Goal: Task Accomplishment & Management: Use online tool/utility

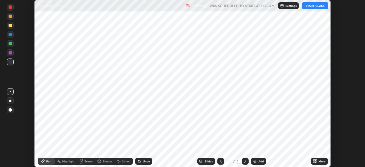
scroll to position [167, 365]
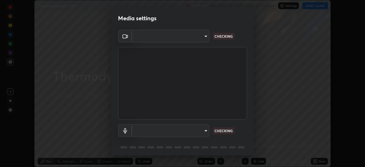
type input "1c1fc7f170fe0fb63c593947f71fbe7b7276dd803ac4132beb317857cbf647bf"
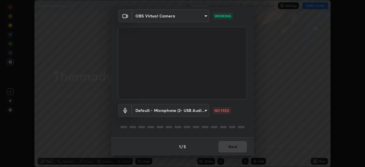
click at [201, 111] on body "Erase all Thermodynamics-1 - 08 Recording WAS SCHEDULED TO START AT 11:25 AM Se…" at bounding box center [182, 83] width 365 height 167
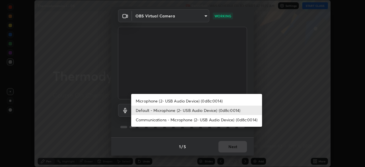
click at [194, 103] on li "Microphone (2- USB Audio Device) (0d8c:0014)" at bounding box center [196, 100] width 131 height 9
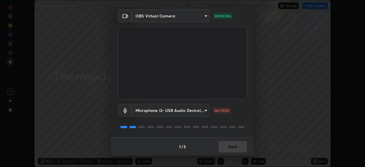
click at [192, 110] on body "Erase all Thermodynamics-1 - 08 Recording WAS SCHEDULED TO START AT 11:25 AM Se…" at bounding box center [182, 83] width 365 height 167
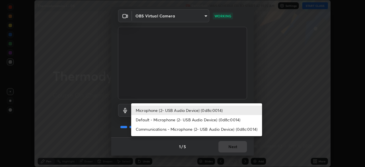
click at [190, 117] on li "Default - Microphone (2- USB Audio Device) (0d8c:0014)" at bounding box center [196, 119] width 131 height 9
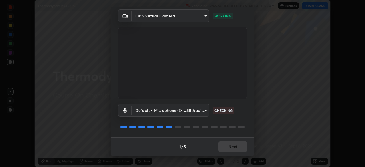
type input "default"
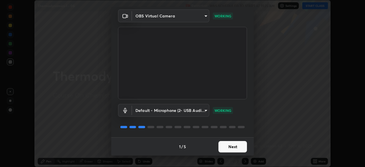
click at [226, 146] on button "Next" at bounding box center [232, 146] width 28 height 11
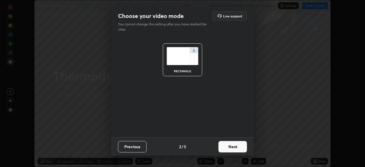
click at [226, 148] on button "Next" at bounding box center [232, 146] width 28 height 11
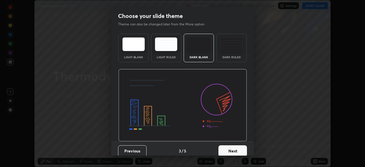
click at [227, 147] on button "Next" at bounding box center [232, 150] width 28 height 11
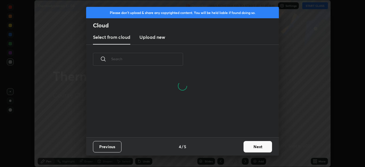
click at [247, 144] on button "Next" at bounding box center [257, 146] width 28 height 11
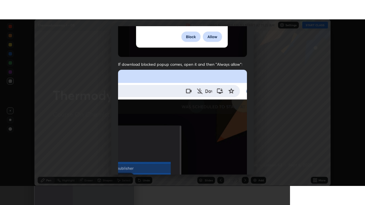
scroll to position [137, 0]
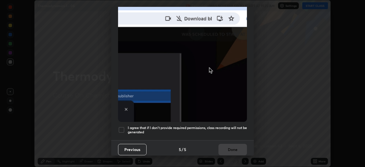
click at [123, 127] on div at bounding box center [121, 129] width 7 height 7
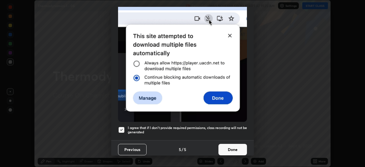
click at [231, 146] on button "Done" at bounding box center [232, 149] width 28 height 11
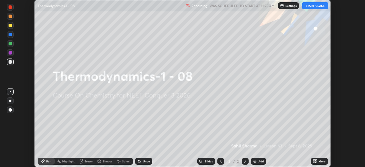
click at [315, 163] on icon at bounding box center [315, 161] width 1 height 1
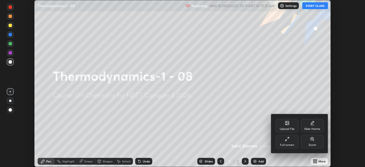
click at [287, 144] on div "Full screen" at bounding box center [287, 144] width 14 height 3
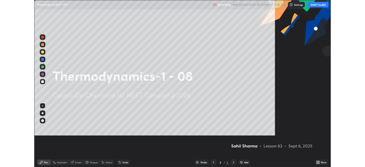
scroll to position [205, 365]
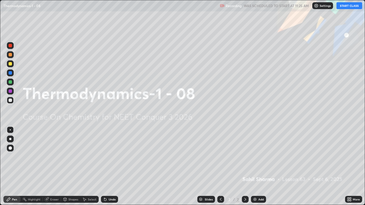
click at [351, 166] on div "More" at bounding box center [353, 199] width 17 height 7
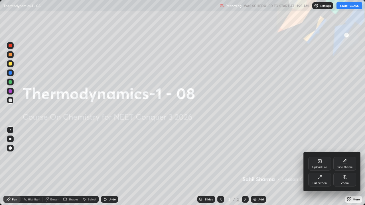
click at [320, 166] on div "Full screen" at bounding box center [319, 180] width 23 height 14
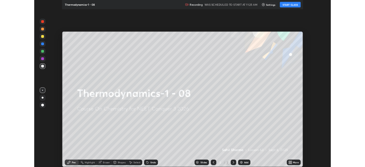
scroll to position [28333, 28135]
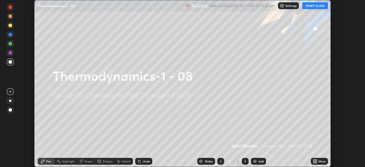
click at [315, 160] on icon at bounding box center [315, 159] width 1 height 1
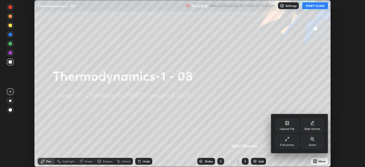
click at [286, 127] on div "Upload File" at bounding box center [287, 128] width 15 height 3
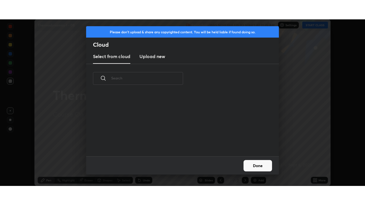
scroll to position [63, 183]
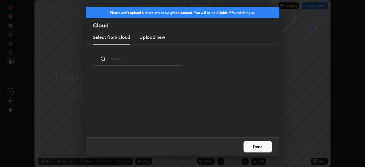
click at [159, 36] on h3 "Upload new" at bounding box center [152, 37] width 26 height 7
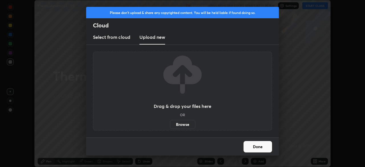
click at [187, 124] on label "Browse" at bounding box center [182, 124] width 25 height 9
click at [170, 124] on input "Browse" at bounding box center [170, 124] width 0 height 9
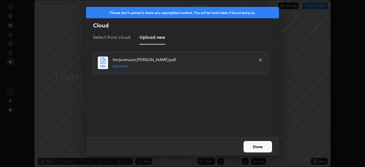
click at [259, 145] on button "Done" at bounding box center [257, 146] width 28 height 11
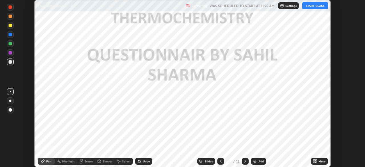
click at [316, 162] on icon at bounding box center [315, 161] width 1 height 1
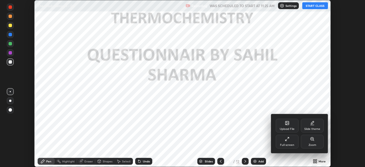
click at [289, 142] on div "Full screen" at bounding box center [287, 142] width 23 height 14
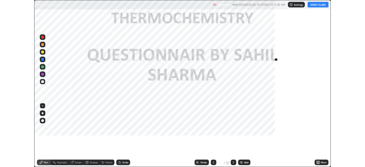
scroll to position [205, 365]
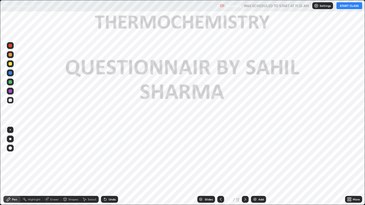
click at [260, 166] on div "Add" at bounding box center [258, 199] width 15 height 7
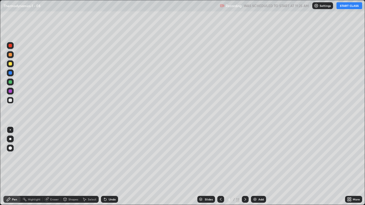
click at [345, 8] on button "START CLASS" at bounding box center [349, 5] width 26 height 7
click at [354, 166] on div "More" at bounding box center [356, 199] width 7 height 3
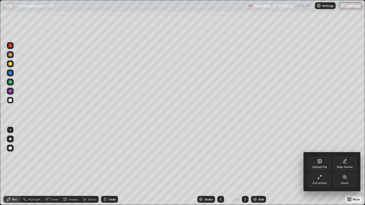
click at [318, 166] on div "Full screen" at bounding box center [319, 183] width 14 height 3
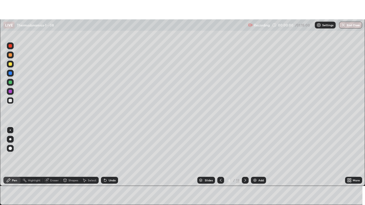
scroll to position [28333, 28135]
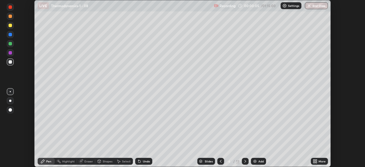
click at [319, 162] on div "More" at bounding box center [321, 161] width 7 height 3
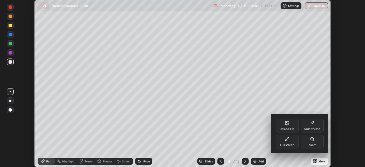
click at [290, 144] on div "Full screen" at bounding box center [287, 144] width 14 height 3
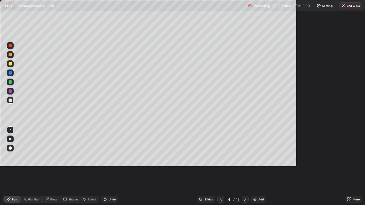
scroll to position [205, 365]
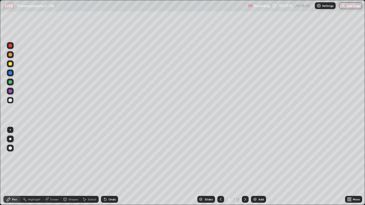
click at [209, 166] on div "Slides" at bounding box center [209, 199] width 8 height 3
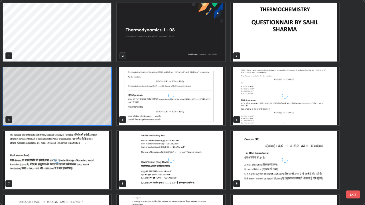
scroll to position [203, 361]
click at [140, 159] on img "grid" at bounding box center [171, 160] width 108 height 58
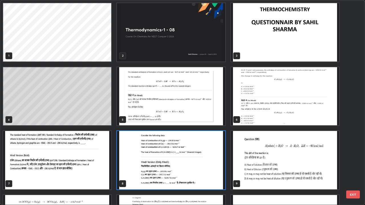
click at [141, 159] on img "grid" at bounding box center [171, 160] width 108 height 58
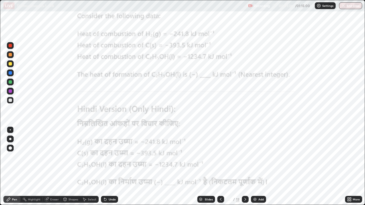
click at [11, 93] on div at bounding box center [10, 90] width 3 height 3
click at [204, 166] on div "Slides" at bounding box center [206, 199] width 18 height 7
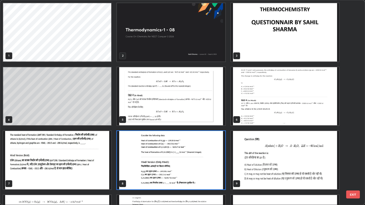
click at [286, 166] on img "grid" at bounding box center [285, 160] width 108 height 58
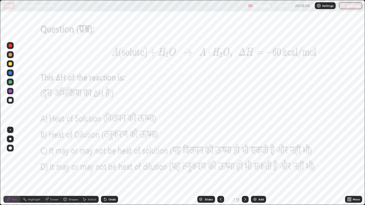
click at [206, 166] on div "Slides" at bounding box center [209, 199] width 8 height 3
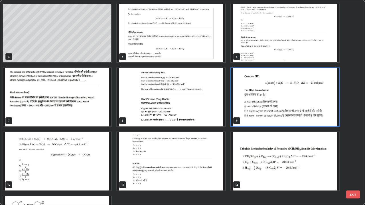
scroll to position [66, 0]
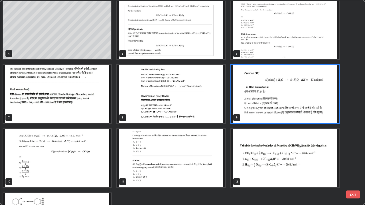
click at [59, 166] on img "grid" at bounding box center [57, 158] width 108 height 58
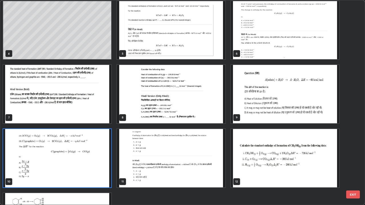
click at [56, 164] on img "grid" at bounding box center [57, 158] width 108 height 58
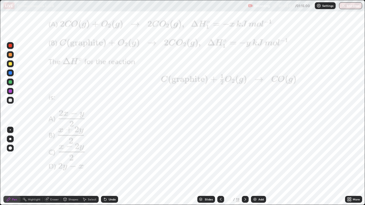
click at [10, 74] on div at bounding box center [10, 72] width 3 height 3
click at [10, 91] on div at bounding box center [10, 90] width 3 height 3
click at [10, 64] on div at bounding box center [10, 63] width 3 height 3
click at [10, 91] on div at bounding box center [10, 90] width 3 height 3
click at [11, 149] on div at bounding box center [10, 147] width 3 height 3
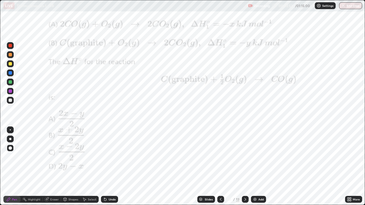
click at [10, 91] on div at bounding box center [10, 90] width 3 height 3
click at [50, 166] on div "Eraser" at bounding box center [52, 199] width 18 height 7
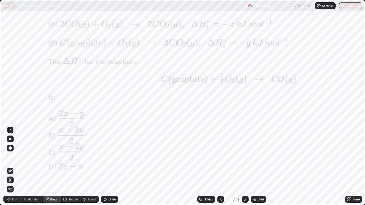
click at [13, 166] on div "Pen" at bounding box center [14, 199] width 5 height 3
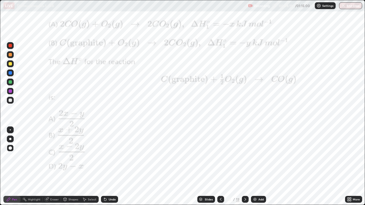
click at [52, 166] on div "Eraser" at bounding box center [54, 199] width 9 height 3
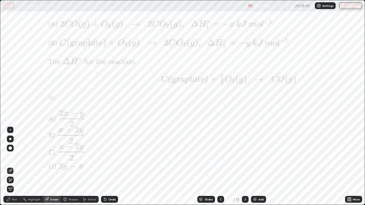
click at [13, 166] on div "Pen" at bounding box center [14, 199] width 5 height 3
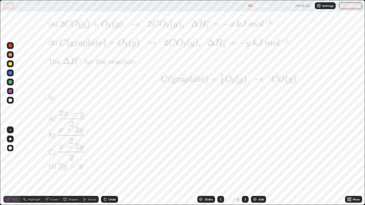
click at [259, 166] on div "Add" at bounding box center [260, 199] width 5 height 3
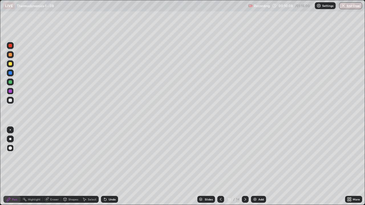
click at [12, 82] on div at bounding box center [10, 81] width 3 height 3
click at [10, 64] on div at bounding box center [10, 63] width 3 height 3
click at [11, 101] on div at bounding box center [10, 100] width 3 height 3
click at [9, 99] on div at bounding box center [10, 100] width 3 height 3
click at [52, 166] on div "Eraser" at bounding box center [54, 199] width 9 height 3
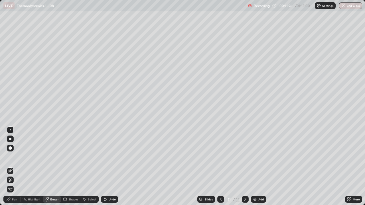
click at [15, 166] on div "Pen" at bounding box center [14, 199] width 5 height 3
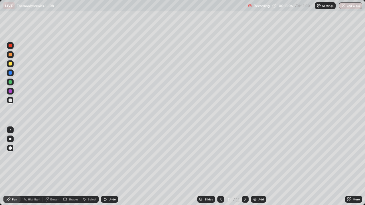
click at [263, 166] on div "Add" at bounding box center [258, 199] width 15 height 7
click at [11, 63] on div at bounding box center [10, 63] width 3 height 3
click at [11, 99] on div at bounding box center [10, 100] width 3 height 3
click at [10, 64] on div at bounding box center [10, 63] width 3 height 3
click at [10, 101] on div at bounding box center [10, 100] width 3 height 3
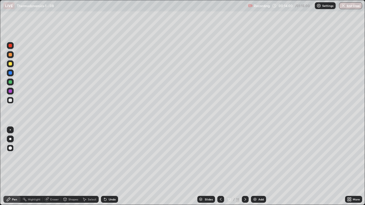
click at [11, 82] on div at bounding box center [10, 81] width 3 height 3
click at [53, 166] on div "Eraser" at bounding box center [54, 199] width 9 height 3
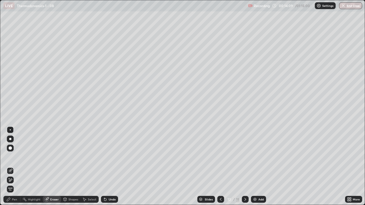
click at [17, 166] on div "Pen" at bounding box center [14, 199] width 5 height 3
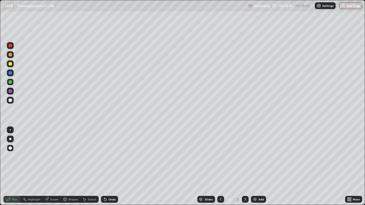
click at [10, 65] on div at bounding box center [10, 63] width 3 height 3
click at [10, 101] on div at bounding box center [10, 100] width 3 height 3
click at [260, 166] on div "Add" at bounding box center [258, 199] width 15 height 7
click at [11, 64] on div at bounding box center [10, 63] width 3 height 3
click at [52, 166] on div "Eraser" at bounding box center [54, 199] width 9 height 3
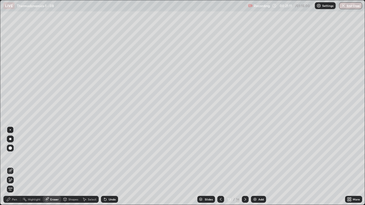
click at [12, 166] on div "Pen" at bounding box center [11, 199] width 17 height 7
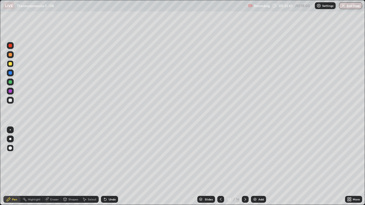
click at [260, 166] on div "Add" at bounding box center [260, 199] width 5 height 3
click at [11, 101] on div at bounding box center [10, 100] width 3 height 3
click at [258, 166] on div "Add" at bounding box center [258, 199] width 15 height 7
click at [11, 101] on div at bounding box center [10, 100] width 3 height 3
click at [11, 102] on div at bounding box center [10, 100] width 3 height 3
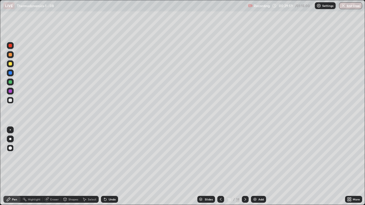
click at [9, 64] on div at bounding box center [10, 63] width 3 height 3
click at [16, 115] on div "Erase all" at bounding box center [10, 102] width 14 height 182
click at [11, 81] on div at bounding box center [10, 81] width 3 height 3
click at [11, 63] on div at bounding box center [10, 63] width 3 height 3
click at [9, 101] on div at bounding box center [10, 100] width 3 height 3
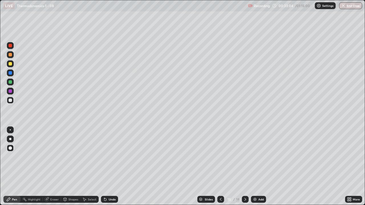
click at [11, 91] on div at bounding box center [10, 90] width 3 height 3
click at [10, 99] on div at bounding box center [10, 100] width 3 height 3
click at [258, 166] on div "Add" at bounding box center [258, 199] width 15 height 7
click at [52, 166] on div "Eraser" at bounding box center [52, 199] width 18 height 7
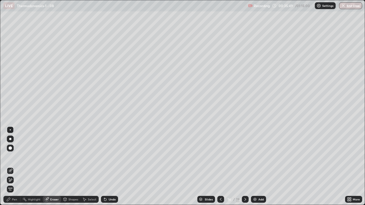
click at [17, 166] on div "Pen" at bounding box center [11, 199] width 17 height 7
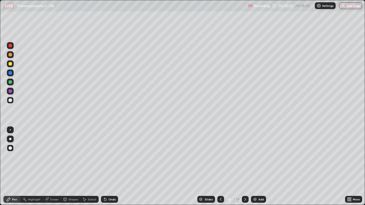
click at [11, 64] on div at bounding box center [10, 63] width 3 height 3
click at [206, 166] on div "Slides" at bounding box center [209, 199] width 8 height 3
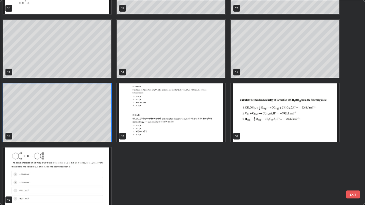
scroll to position [239, 0]
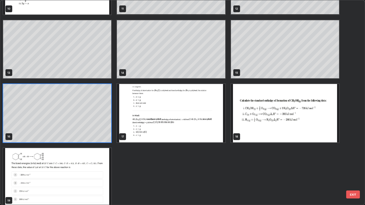
click at [199, 108] on img "grid" at bounding box center [171, 113] width 108 height 58
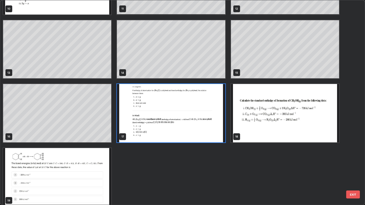
click at [200, 106] on img "grid" at bounding box center [171, 113] width 108 height 58
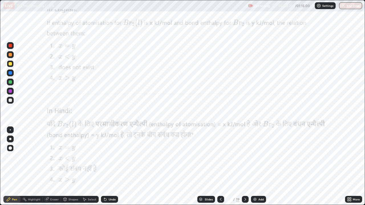
click at [11, 90] on div at bounding box center [10, 90] width 3 height 3
click at [50, 166] on div "Eraser" at bounding box center [52, 199] width 18 height 7
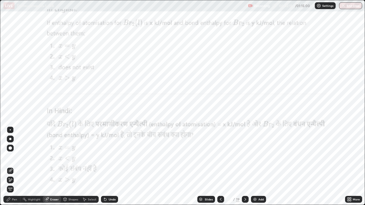
click at [14, 166] on div "Pen" at bounding box center [14, 199] width 5 height 3
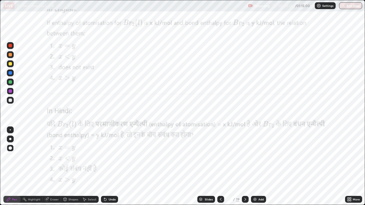
click at [260, 166] on div "Add" at bounding box center [260, 199] width 5 height 3
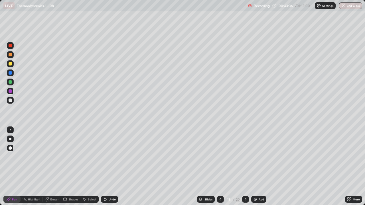
click at [11, 64] on div at bounding box center [10, 63] width 3 height 3
click at [10, 63] on div at bounding box center [10, 63] width 3 height 3
click at [11, 100] on div at bounding box center [10, 100] width 3 height 3
click at [11, 73] on div at bounding box center [10, 72] width 3 height 3
click at [11, 100] on div at bounding box center [10, 100] width 3 height 3
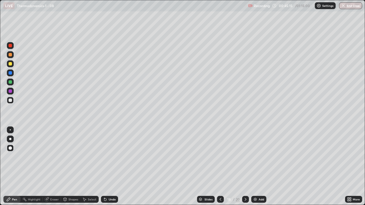
click at [10, 64] on div at bounding box center [10, 63] width 3 height 3
click at [53, 166] on div "Eraser" at bounding box center [54, 199] width 9 height 3
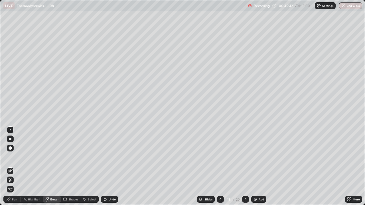
click at [17, 166] on div "Pen" at bounding box center [14, 199] width 5 height 3
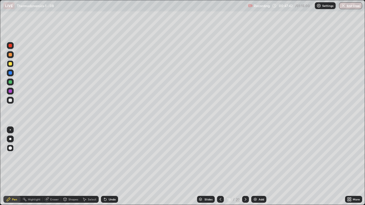
click at [11, 100] on div at bounding box center [10, 100] width 3 height 3
click at [261, 166] on div "Add" at bounding box center [260, 199] width 5 height 3
click at [258, 166] on div "Add" at bounding box center [260, 199] width 5 height 3
click at [10, 62] on div at bounding box center [10, 63] width 7 height 7
click at [203, 166] on div "Slides" at bounding box center [206, 199] width 18 height 7
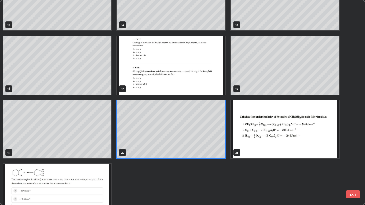
scroll to position [308, 0]
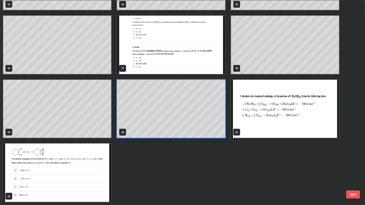
click at [291, 123] on img "grid" at bounding box center [285, 109] width 108 height 58
click at [291, 121] on img "grid" at bounding box center [285, 109] width 108 height 58
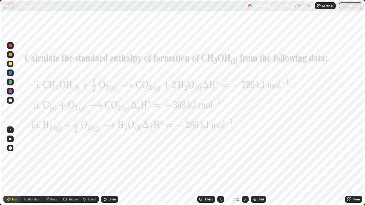
click at [10, 82] on div at bounding box center [10, 81] width 3 height 3
click at [10, 91] on div at bounding box center [10, 90] width 3 height 3
click at [231, 147] on button "Undo" at bounding box center [239, 147] width 17 height 7
click at [11, 64] on div at bounding box center [10, 63] width 3 height 3
click at [12, 100] on div at bounding box center [10, 100] width 3 height 3
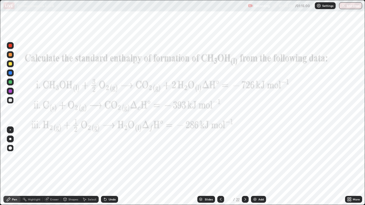
click at [11, 99] on div at bounding box center [10, 100] width 3 height 3
click at [10, 91] on div at bounding box center [10, 90] width 3 height 3
click at [211, 166] on div "Slides" at bounding box center [209, 199] width 8 height 3
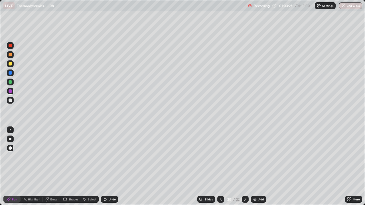
click at [262, 166] on div "Add" at bounding box center [260, 199] width 5 height 3
click at [11, 64] on div at bounding box center [10, 63] width 3 height 3
click at [11, 99] on div at bounding box center [10, 100] width 3 height 3
click at [260, 166] on div "Add" at bounding box center [258, 199] width 15 height 7
click at [11, 91] on div at bounding box center [10, 90] width 3 height 3
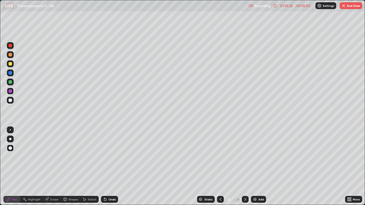
click at [351, 7] on button "End Class" at bounding box center [350, 5] width 23 height 7
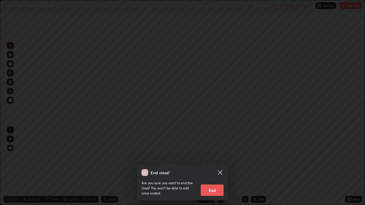
click at [216, 166] on button "End" at bounding box center [212, 190] width 23 height 11
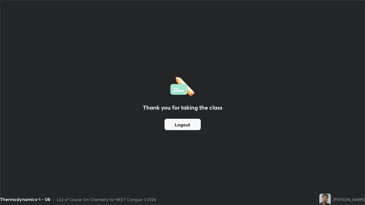
click at [221, 166] on div "Thermodynamics-1 - 08 • L63 of Course On Chemistry for NEET Conquer 3 2026" at bounding box center [158, 199] width 317 height 11
click at [282, 164] on div "Thank you for taking the class Logout" at bounding box center [182, 102] width 364 height 205
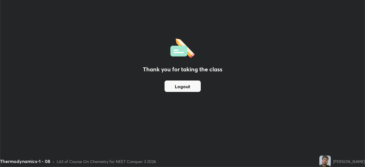
scroll to position [28333, 28135]
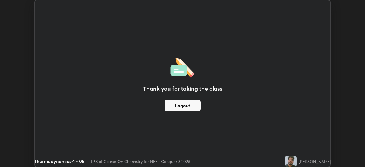
click at [192, 109] on button "Logout" at bounding box center [182, 105] width 36 height 11
click at [190, 106] on button "Logout" at bounding box center [182, 105] width 36 height 11
click at [189, 104] on button "Logout" at bounding box center [182, 105] width 36 height 11
click at [189, 107] on button "Logout" at bounding box center [182, 105] width 36 height 11
click at [190, 107] on button "Logout" at bounding box center [182, 105] width 36 height 11
